Goal: Task Accomplishment & Management: Manage account settings

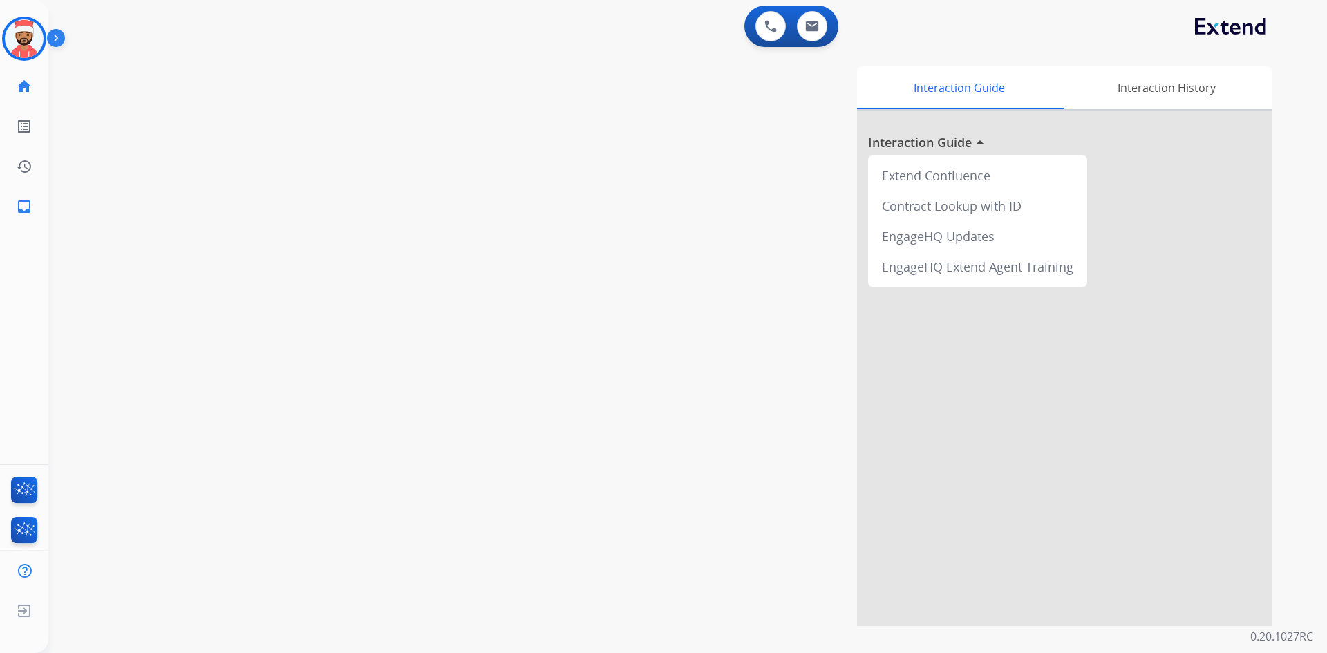
click at [23, 207] on mat-icon "inbox" at bounding box center [24, 206] width 17 height 17
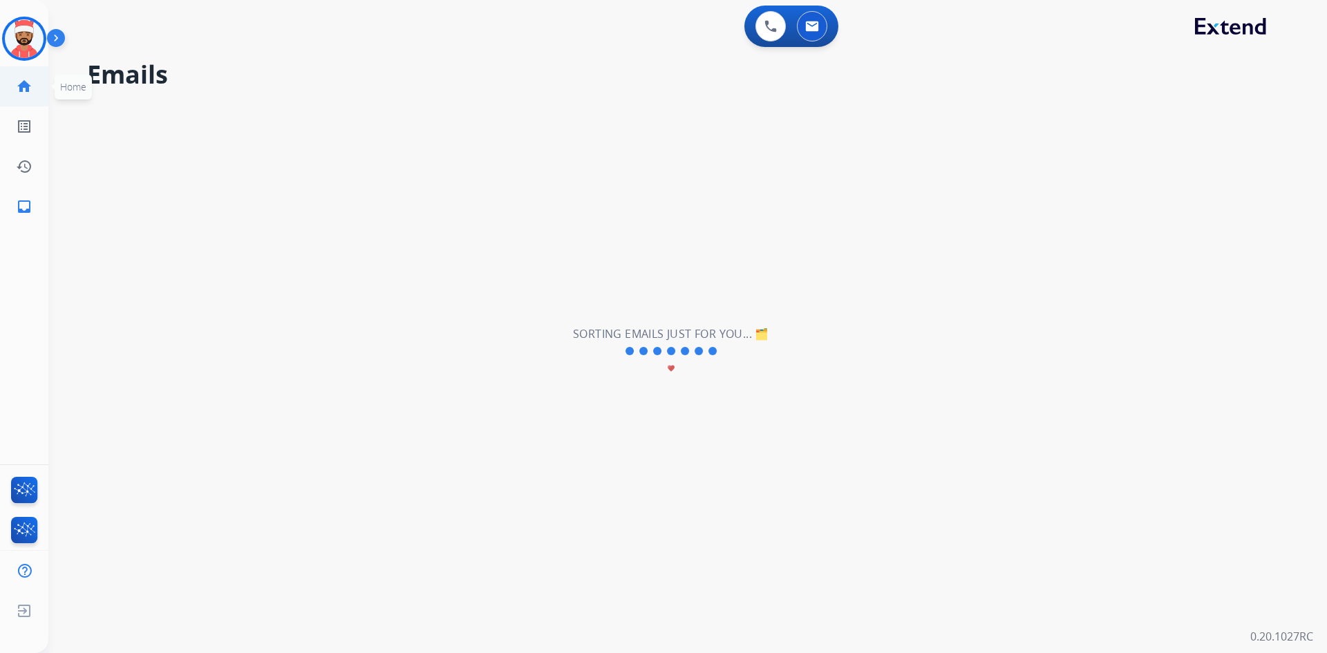
click at [28, 88] on mat-icon "home" at bounding box center [24, 86] width 17 height 17
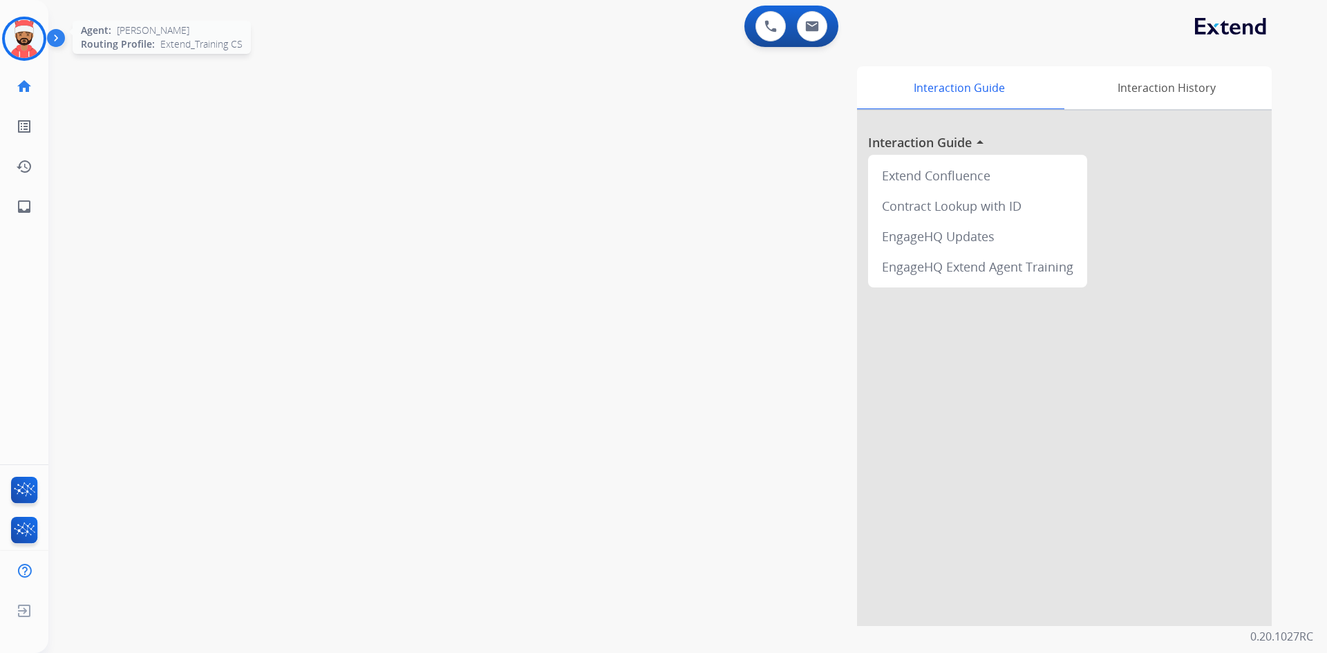
click at [34, 47] on img at bounding box center [24, 38] width 39 height 39
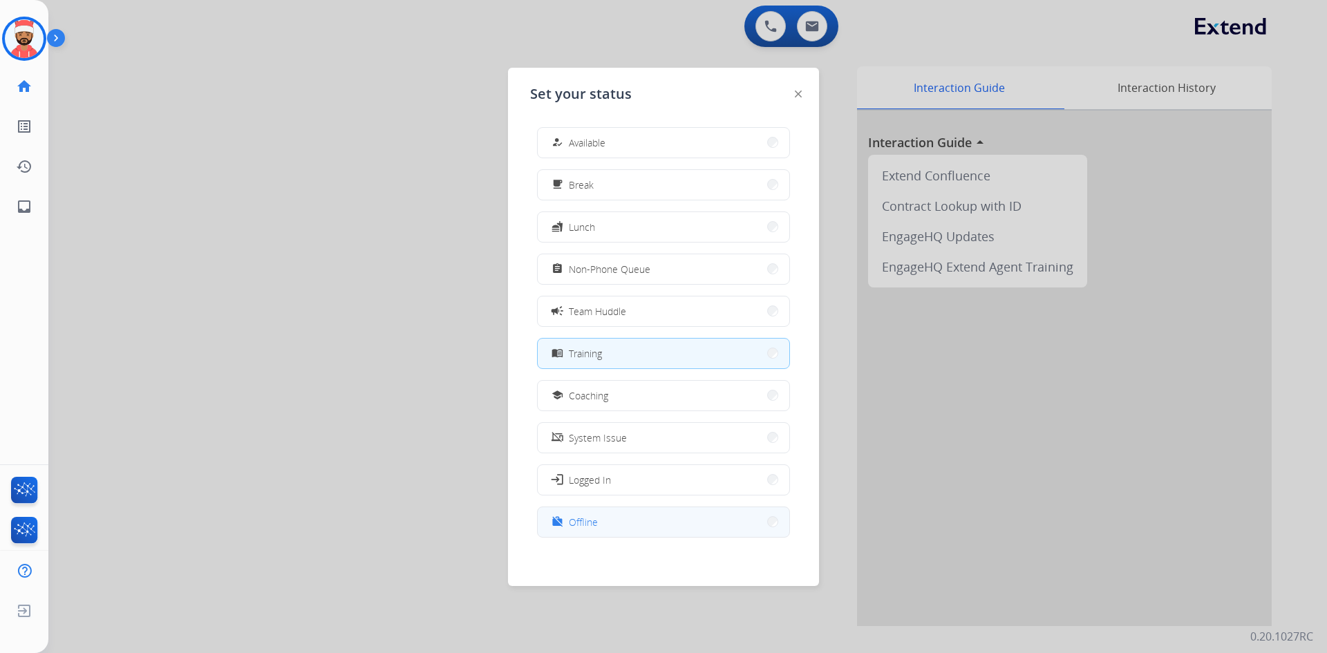
click at [596, 516] on span "Offline" at bounding box center [583, 522] width 29 height 15
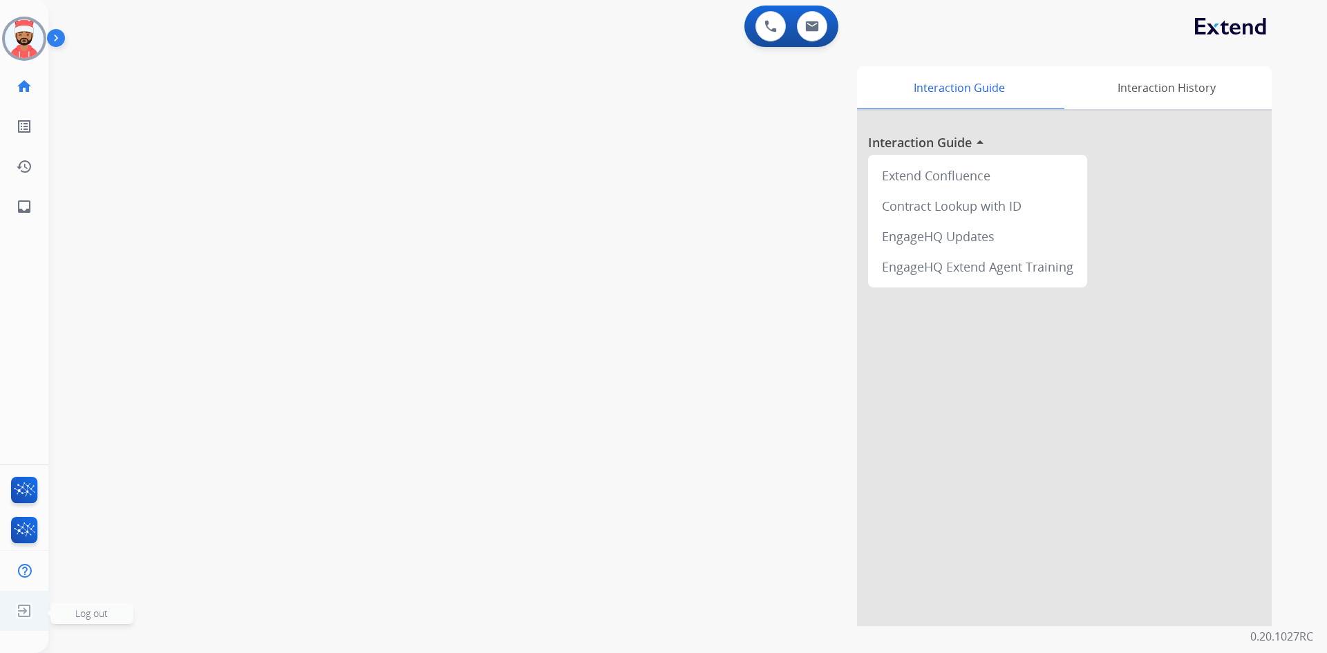
click at [21, 615] on img at bounding box center [24, 611] width 25 height 26
